Goal: Information Seeking & Learning: Learn about a topic

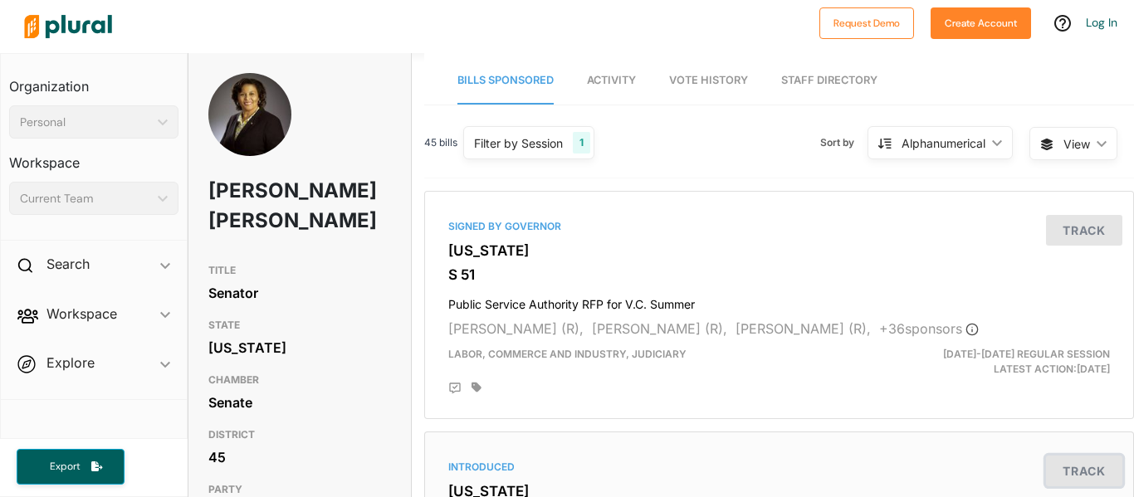
click at [1078, 468] on button "Track" at bounding box center [1084, 471] width 76 height 31
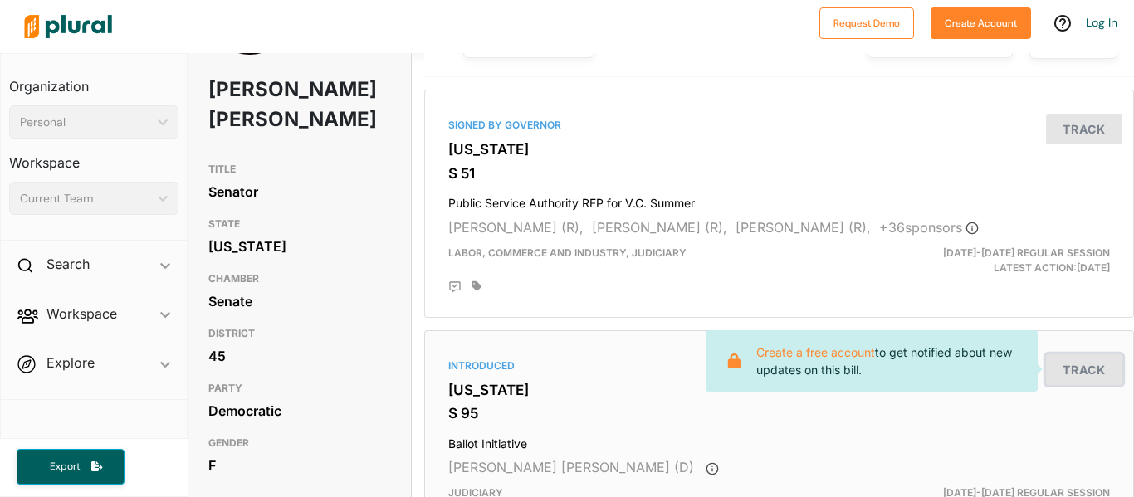
scroll to position [99, 0]
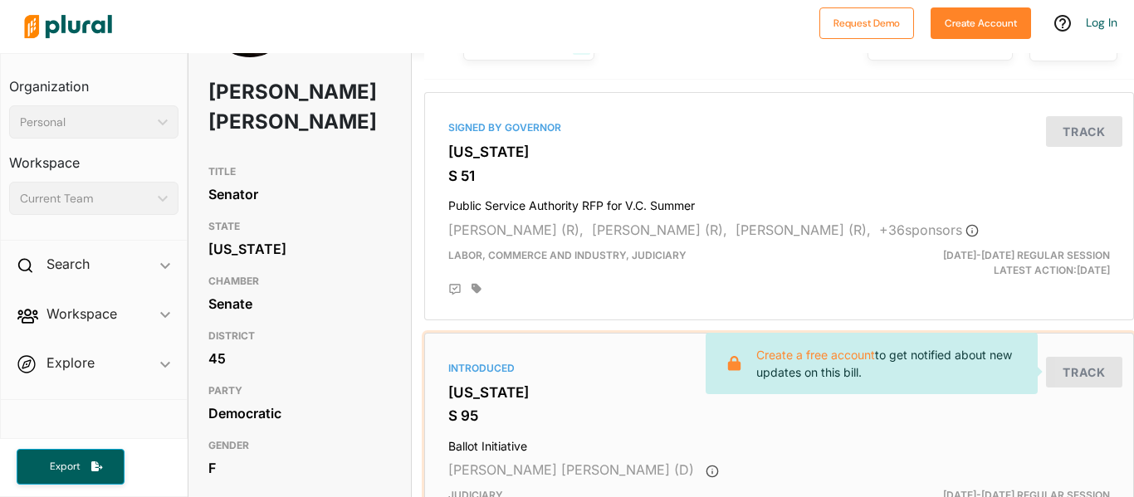
click at [1014, 459] on div "Introduced [US_STATE] S 95 Ballot Initiative [PERSON_NAME] [PERSON_NAME] (D) Ju…" at bounding box center [779, 446] width 695 height 213
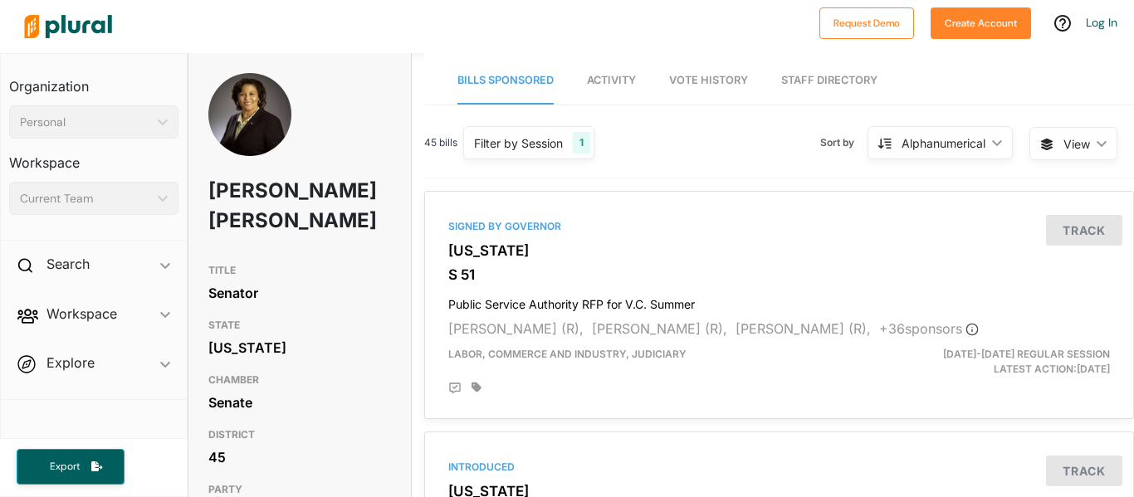
click at [574, 75] on nav "Bills Sponsored Activity Vote History Staff Directory" at bounding box center [779, 78] width 710 height 51
click at [622, 87] on link "Activity" at bounding box center [611, 80] width 49 height 47
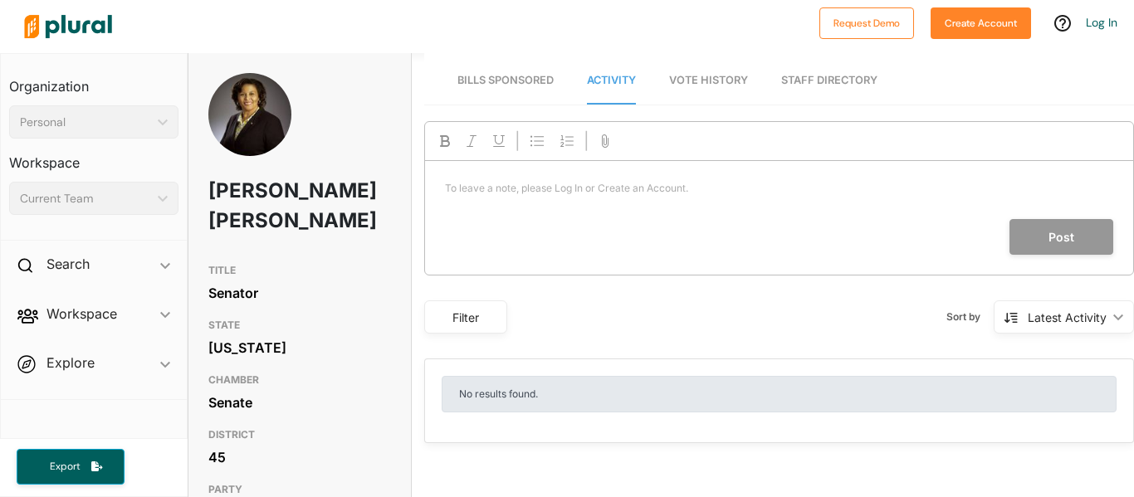
click at [525, 91] on link "Bills Sponsored" at bounding box center [505, 80] width 96 height 47
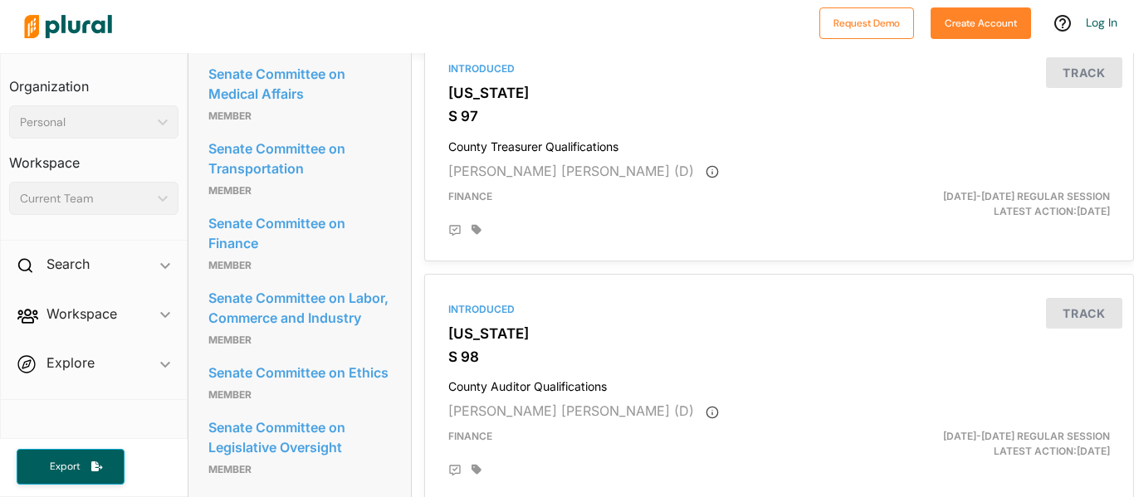
scroll to position [884, 0]
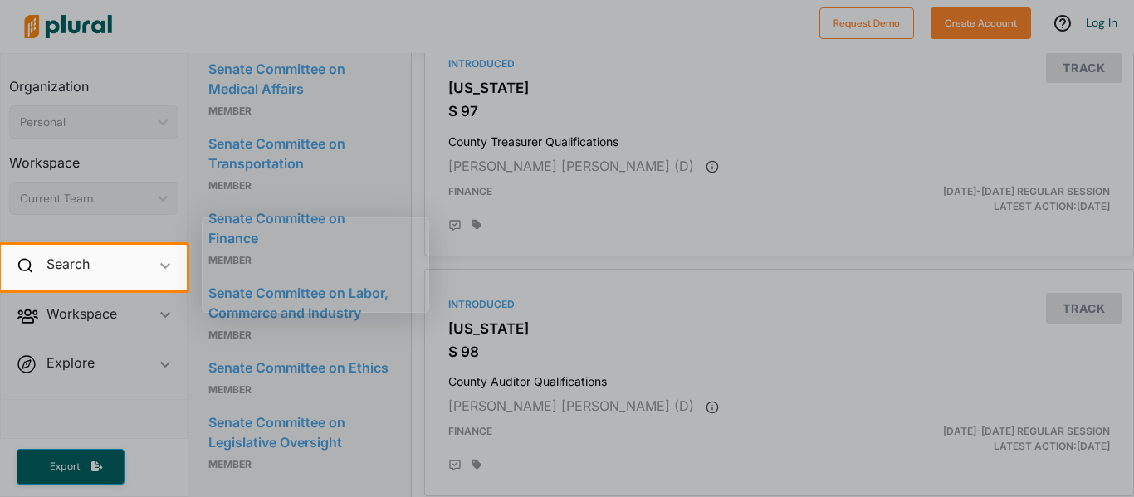
click at [921, 166] on div at bounding box center [567, 122] width 1134 height 245
